Goal: Task Accomplishment & Management: Manage account settings

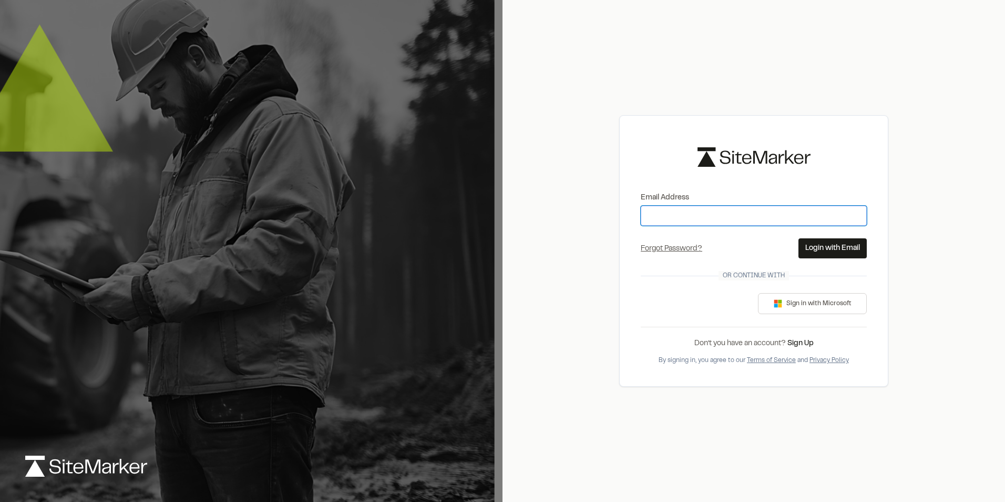
click at [656, 212] on input "Email Address" at bounding box center [754, 216] width 226 height 20
type input "**********"
click at [812, 248] on button "Login with Email" at bounding box center [833, 248] width 68 height 20
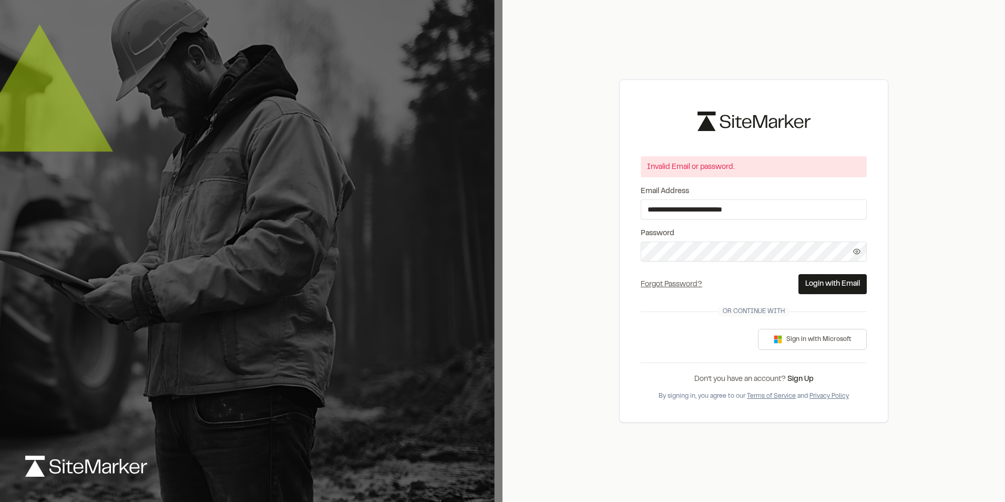
click at [606, 254] on div "**********" at bounding box center [754, 251] width 503 height 502
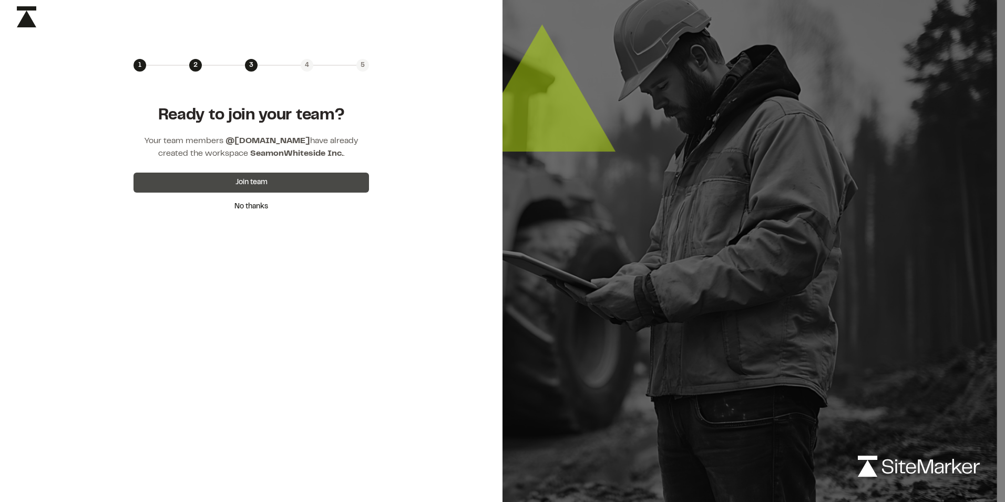
click at [246, 178] on button "Join team" at bounding box center [252, 182] width 236 height 20
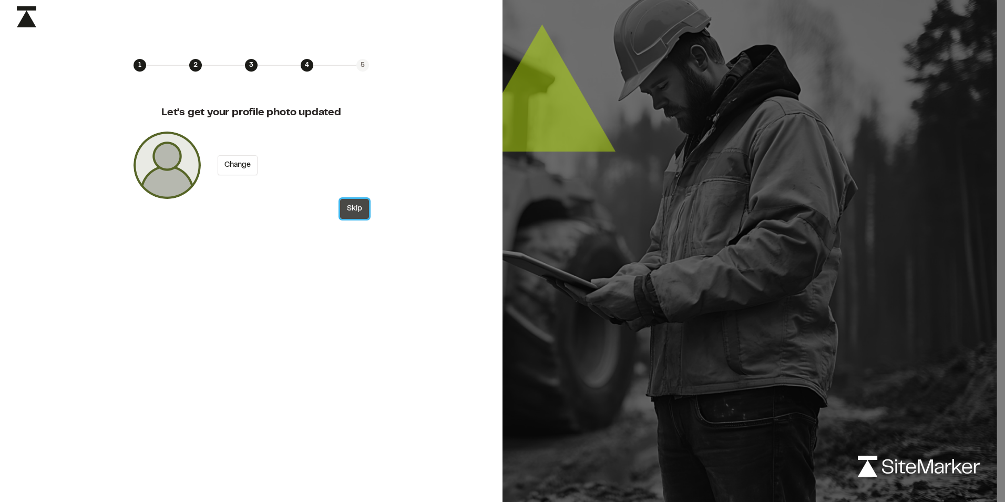
click at [354, 208] on button "Skip" at bounding box center [354, 209] width 29 height 20
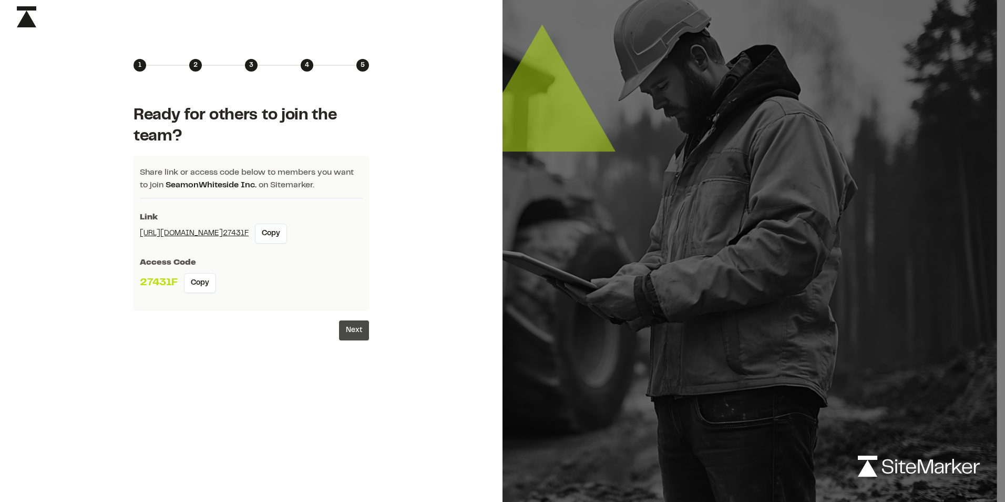
click at [357, 326] on button "Next" at bounding box center [354, 330] width 30 height 20
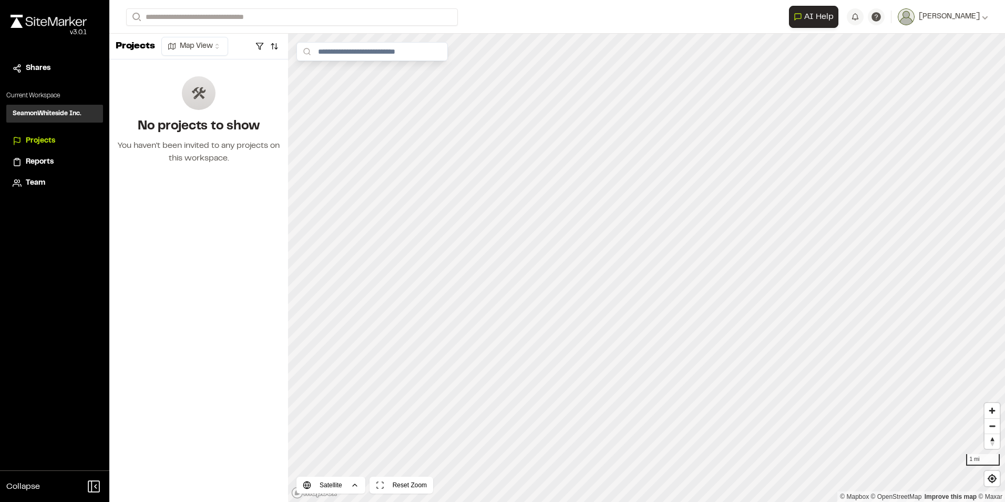
click at [44, 158] on span "Reports" at bounding box center [40, 162] width 28 height 12
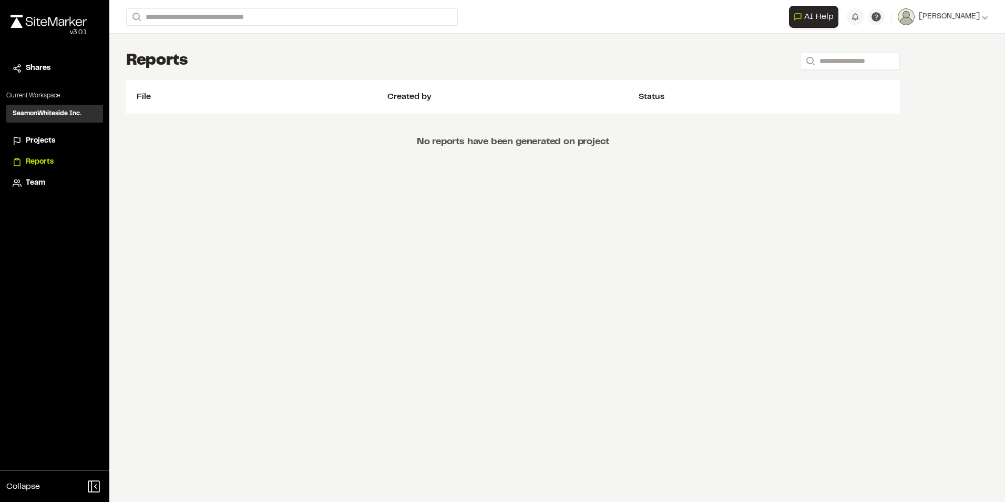
click at [37, 181] on span "Team" at bounding box center [35, 183] width 19 height 12
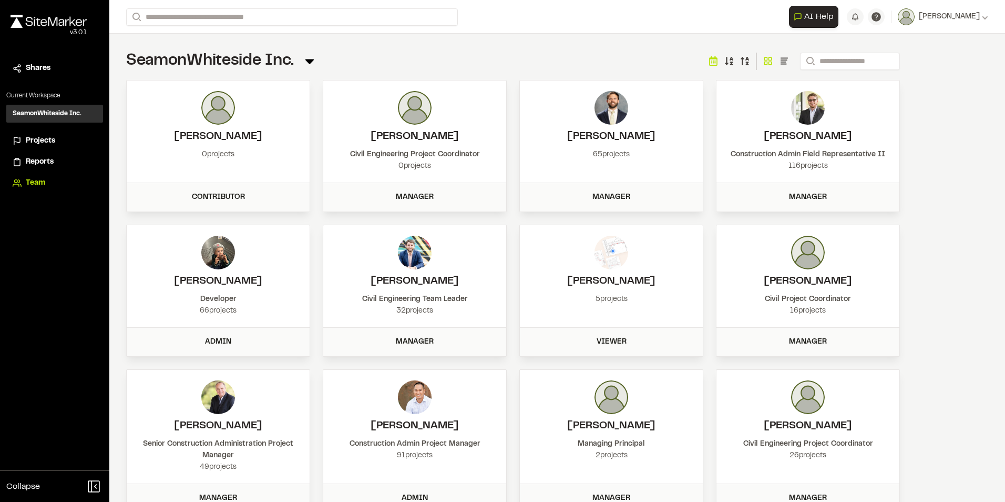
click at [46, 139] on span "Projects" at bounding box center [40, 141] width 29 height 12
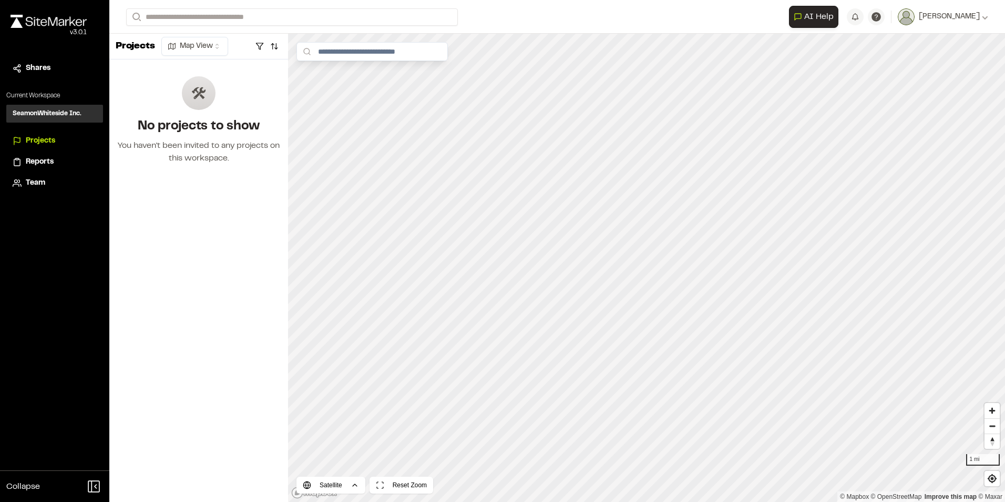
click at [247, 145] on div "You haven't been invited to any projects on this workspace." at bounding box center [199, 151] width 162 height 25
click at [230, 17] on input "Search" at bounding box center [292, 16] width 332 height 17
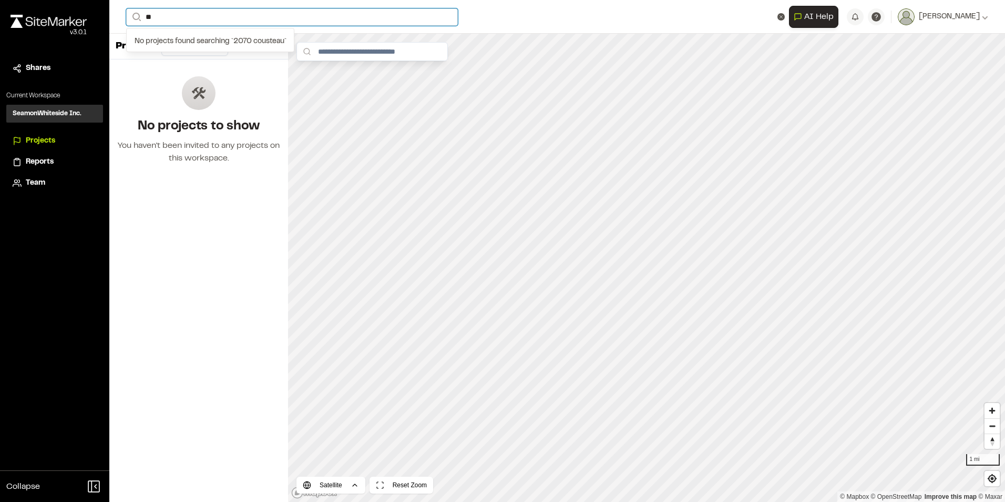
type input "*"
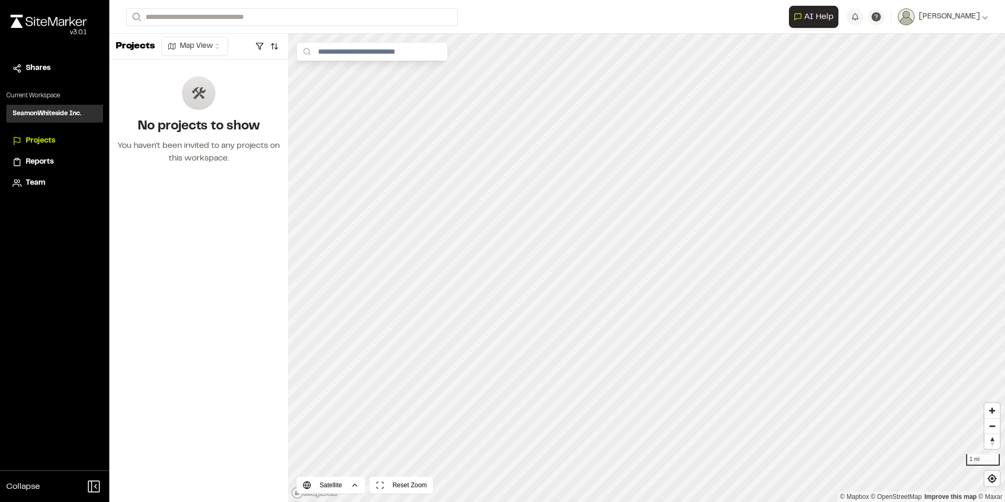
click at [37, 95] on p "Current Workspace" at bounding box center [54, 95] width 97 height 9
click at [38, 68] on span "Shares" at bounding box center [38, 69] width 25 height 12
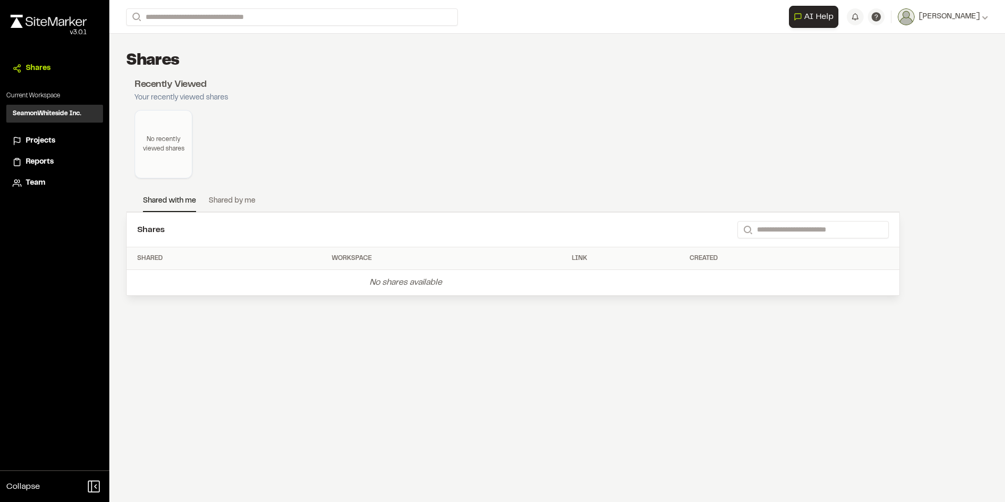
click at [39, 139] on span "Projects" at bounding box center [40, 141] width 29 height 12
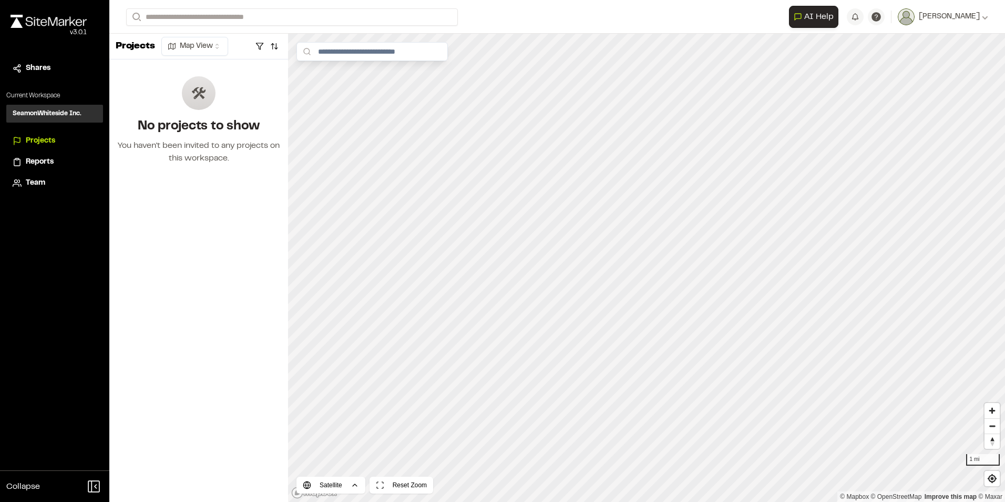
click at [36, 159] on span "Reports" at bounding box center [40, 162] width 28 height 12
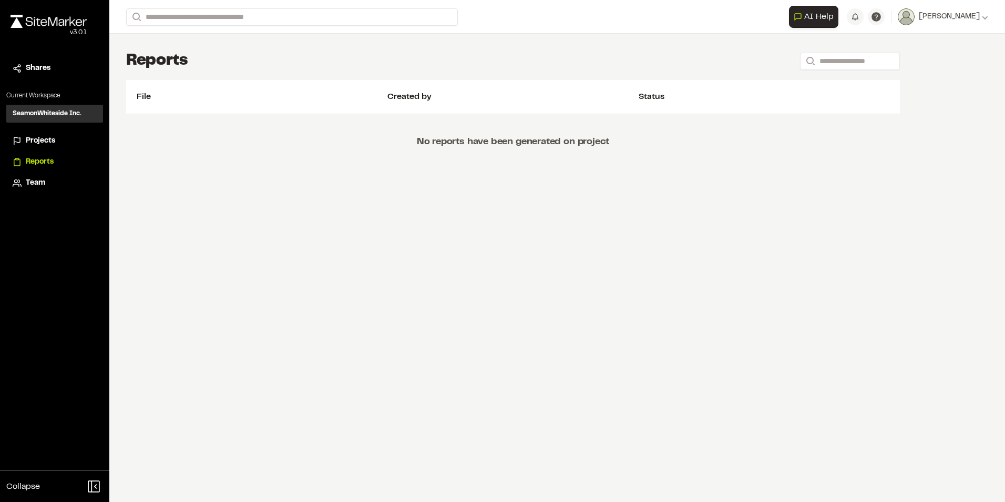
click at [34, 183] on span "Team" at bounding box center [35, 183] width 19 height 12
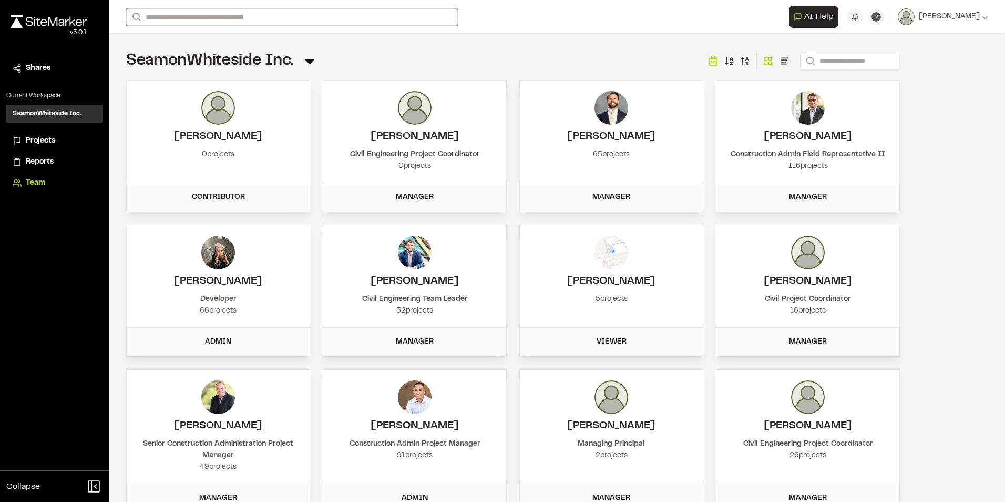
click at [302, 20] on input "Search" at bounding box center [292, 16] width 332 height 17
type input "*"
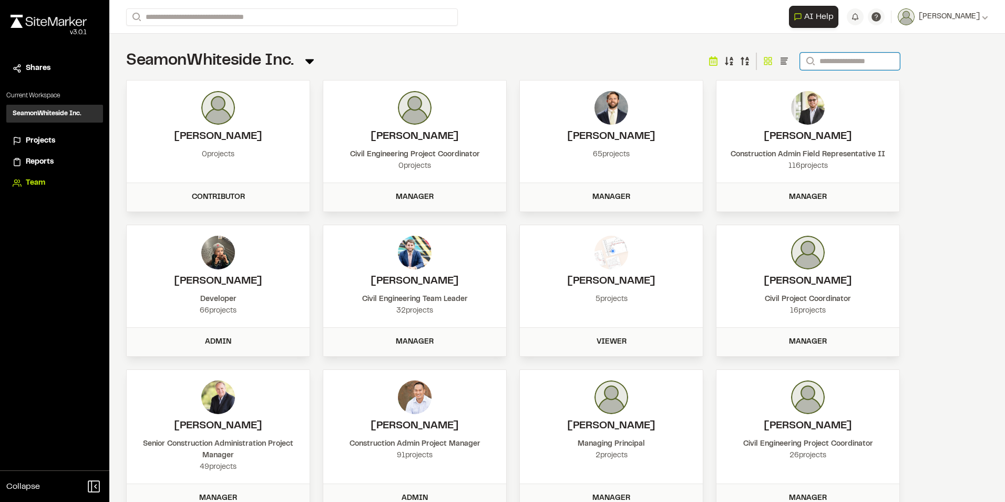
click at [836, 54] on input "Search" at bounding box center [850, 61] width 100 height 17
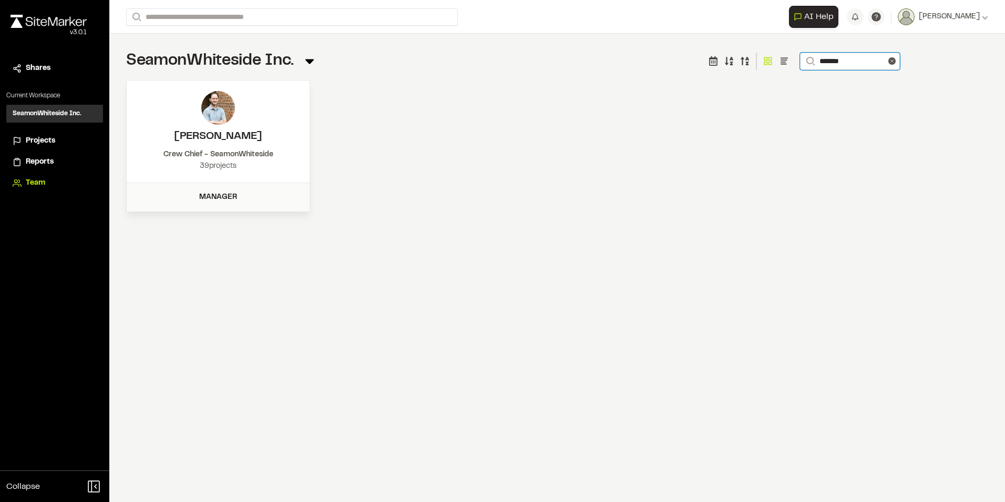
type input "*******"
click at [236, 159] on div "Crew Chief - SeamonWhiteside" at bounding box center [218, 155] width 162 height 12
click at [238, 167] on div "39 projects" at bounding box center [218, 166] width 162 height 12
click at [221, 105] on img at bounding box center [218, 108] width 34 height 34
click at [223, 192] on div "Manager" at bounding box center [218, 197] width 170 height 12
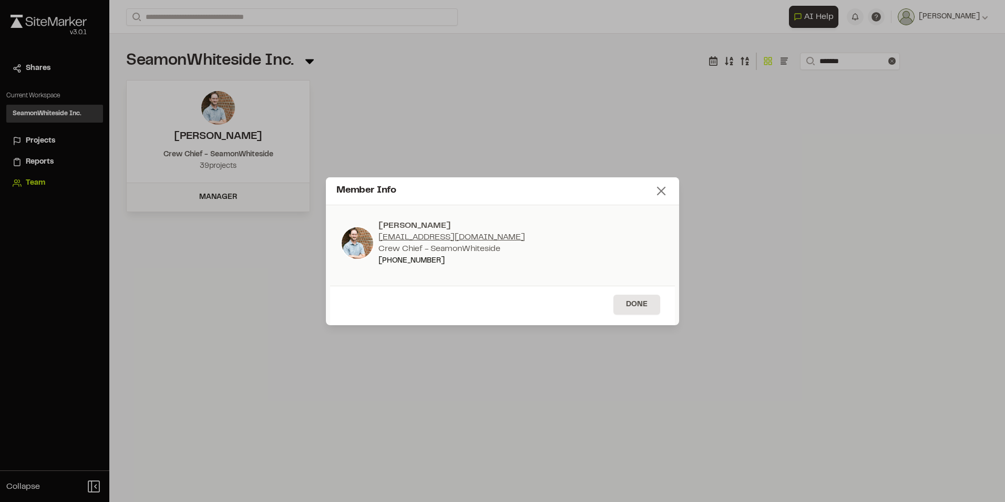
click at [657, 190] on icon at bounding box center [661, 190] width 15 height 15
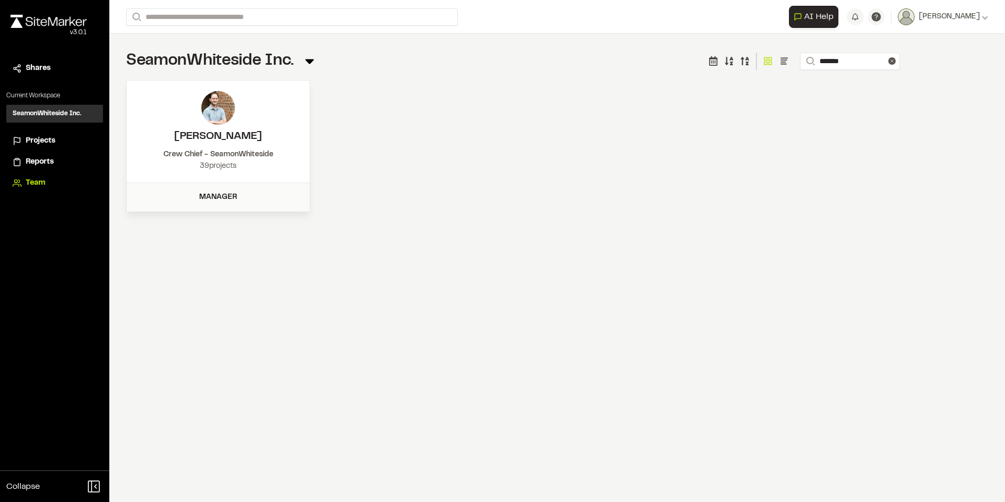
click at [209, 124] on div at bounding box center [218, 108] width 162 height 34
drag, startPoint x: 200, startPoint y: 148, endPoint x: 186, endPoint y: 150, distance: 14.9
click at [200, 150] on div "[PERSON_NAME] Crew Chief - SeamonWhiteside 39 projects" at bounding box center [218, 131] width 183 height 102
click at [170, 157] on div "Crew Chief - SeamonWhiteside" at bounding box center [218, 155] width 162 height 12
click at [893, 58] on icon at bounding box center [891, 60] width 7 height 7
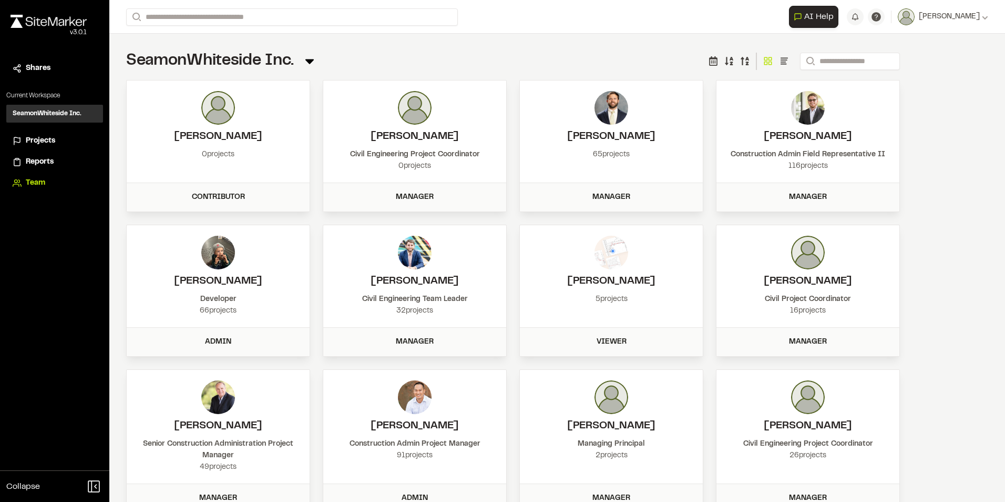
click at [49, 139] on span "Projects" at bounding box center [40, 141] width 29 height 12
